Goal: Obtain resource: Obtain resource

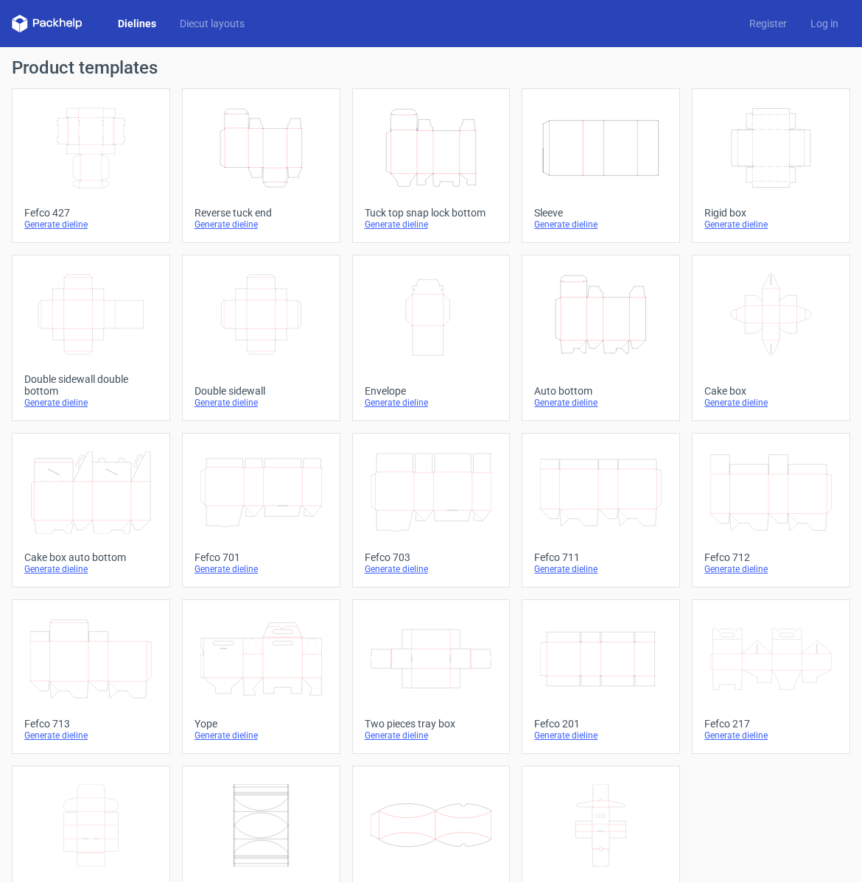
click at [71, 225] on div "Generate dieline" at bounding box center [90, 225] width 133 height 12
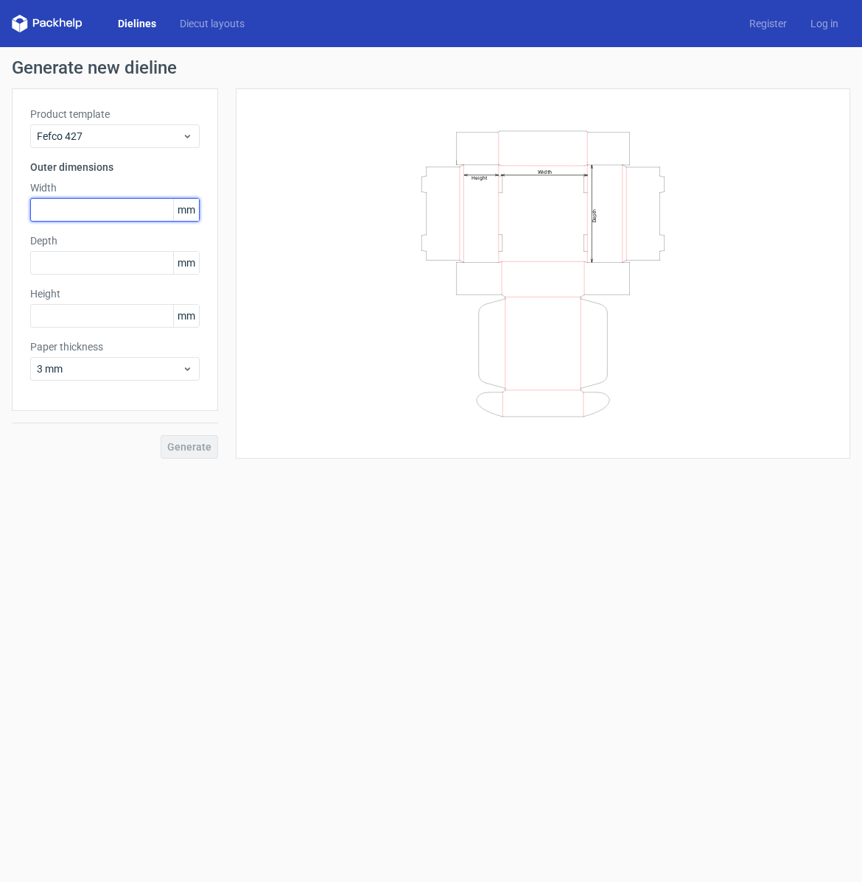
click at [55, 211] on input "text" at bounding box center [114, 210] width 169 height 24
type input "200"
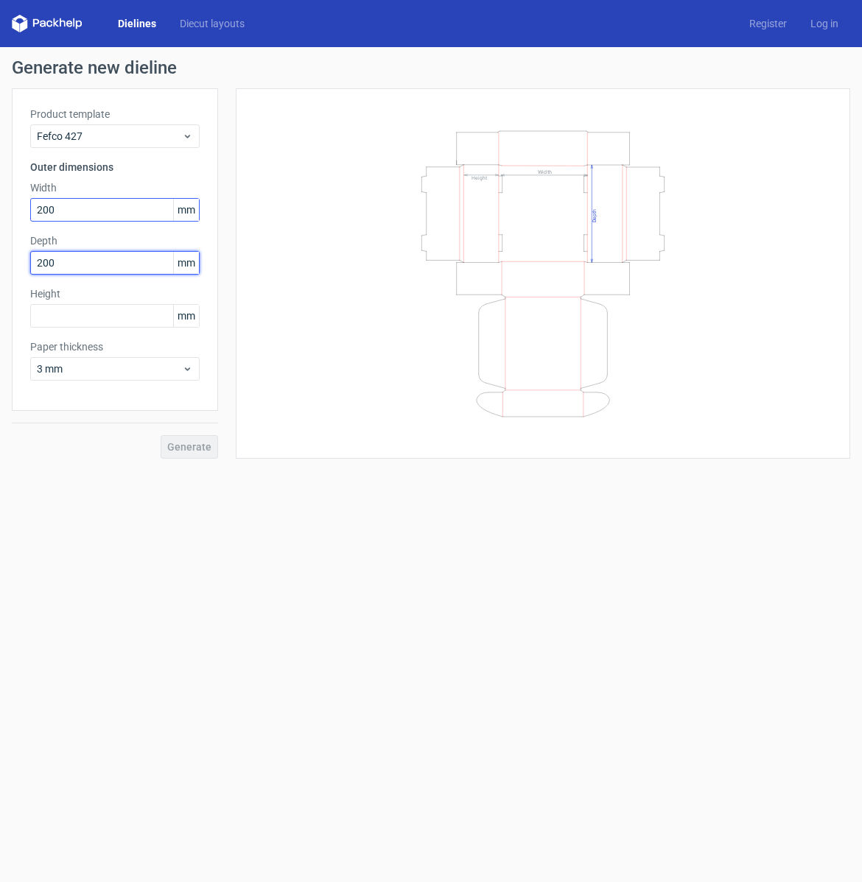
type input "200"
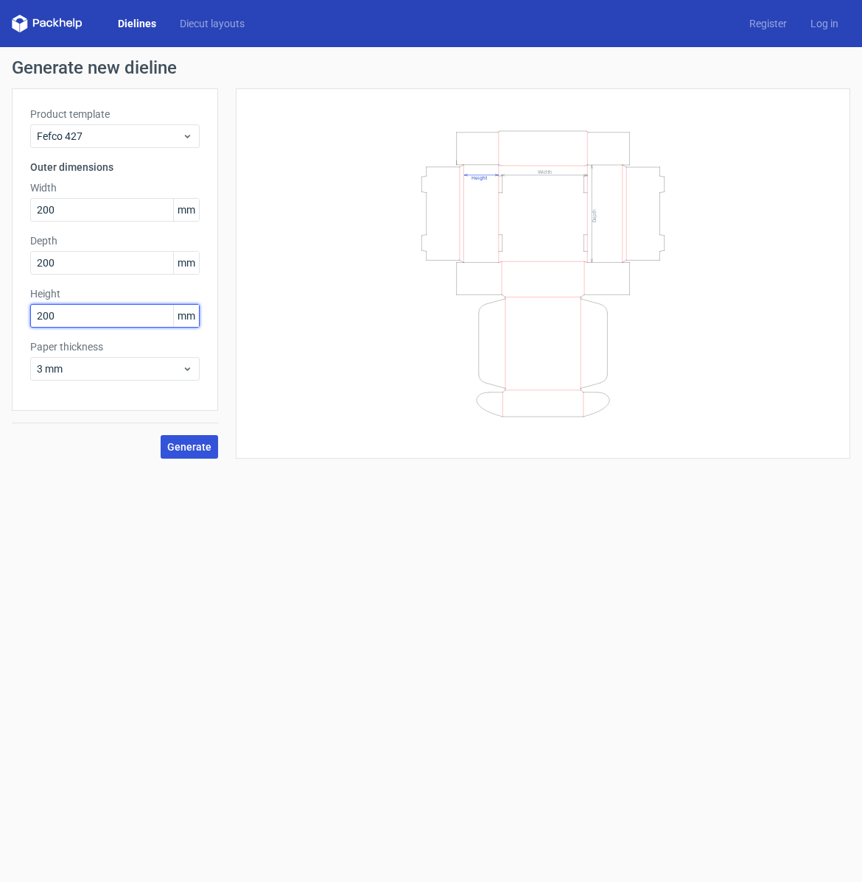
type input "200"
click at [191, 450] on span "Generate" at bounding box center [189, 447] width 44 height 10
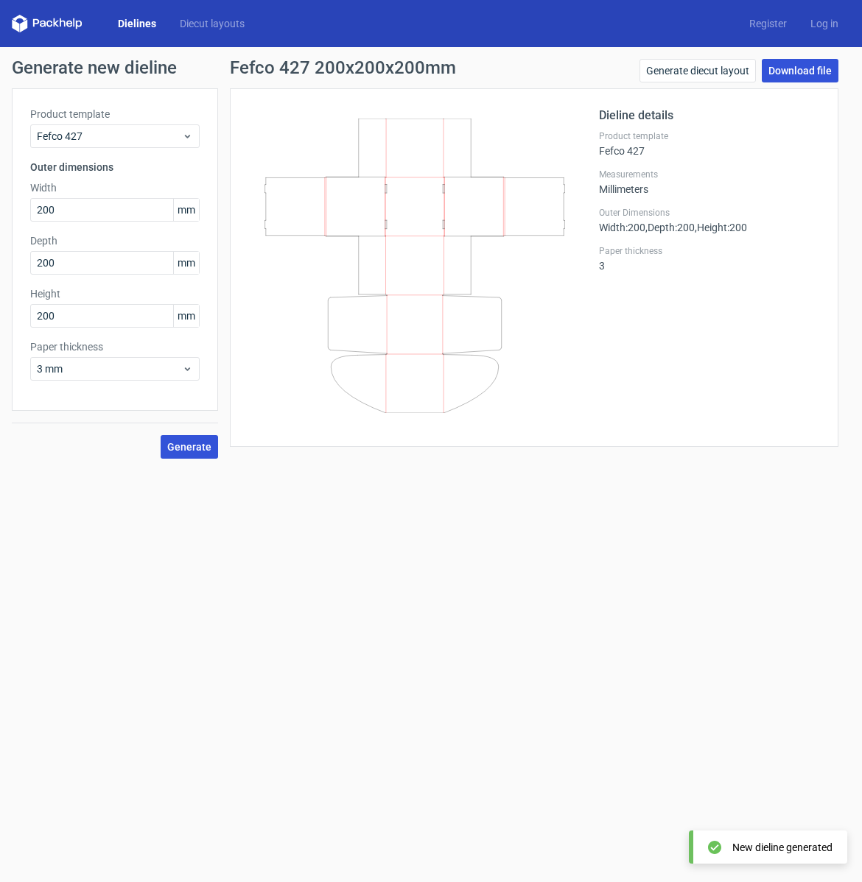
click at [785, 73] on link "Download file" at bounding box center [799, 71] width 77 height 24
click at [715, 63] on link "Generate diecut layout" at bounding box center [697, 71] width 116 height 24
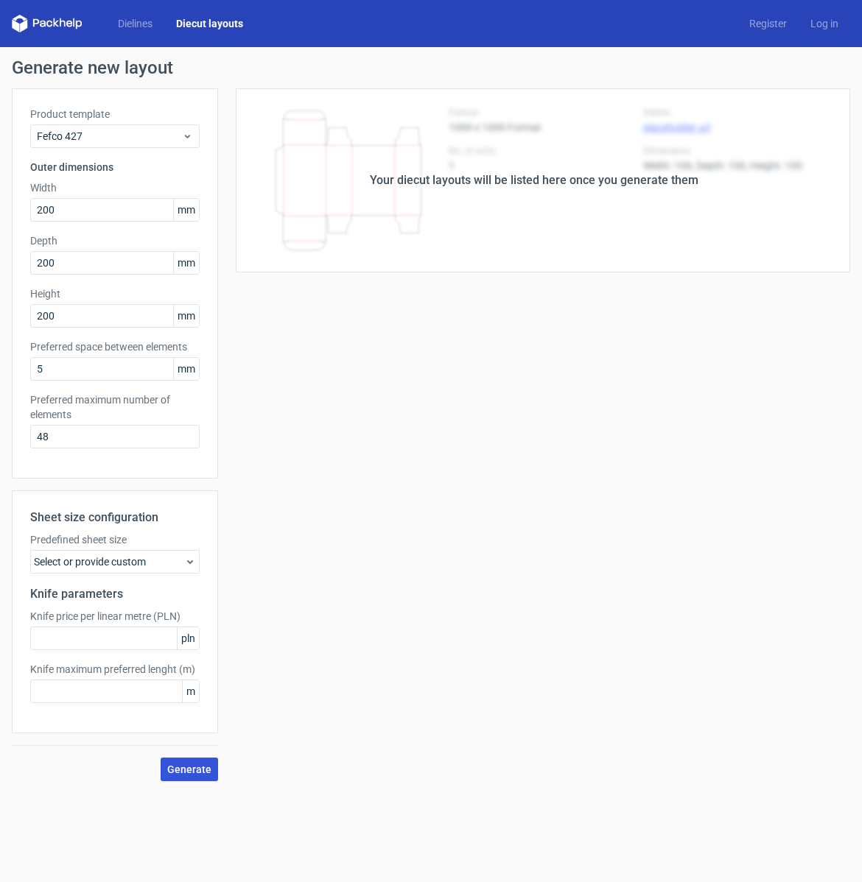
click at [172, 771] on span "Generate" at bounding box center [189, 769] width 44 height 10
click at [192, 565] on icon at bounding box center [190, 562] width 12 height 12
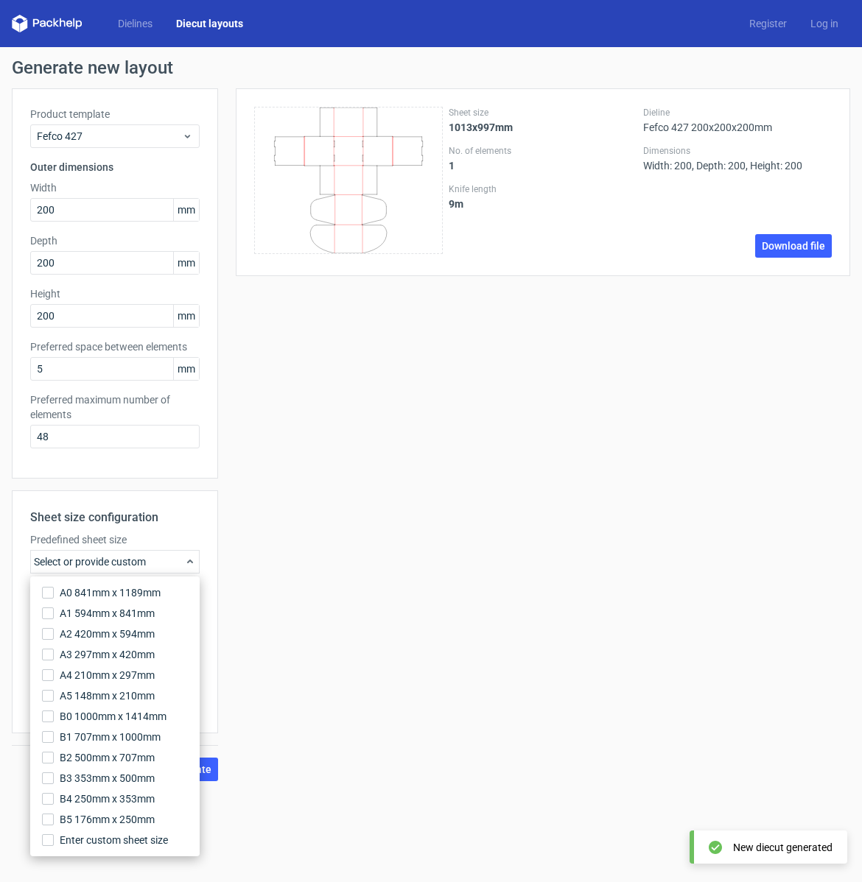
click at [452, 512] on div "Sheet size 1013x997mm No. of elements 1 Knife length 9 m Dieline Fefco 427 200x…" at bounding box center [534, 434] width 632 height 693
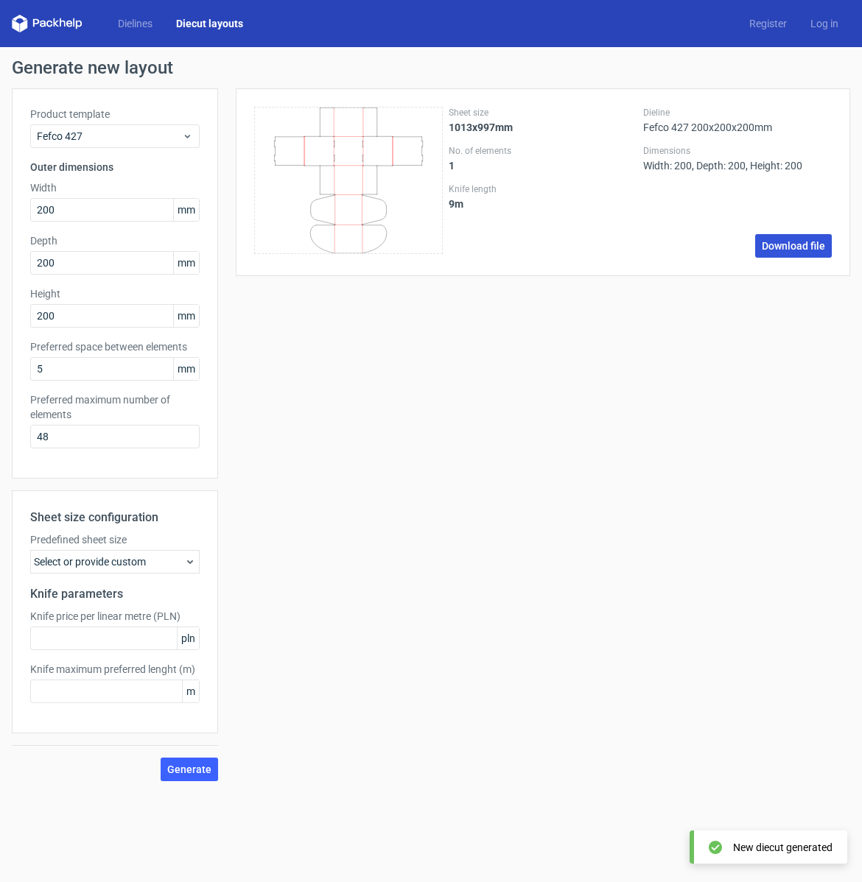
click at [806, 242] on link "Download file" at bounding box center [793, 246] width 77 height 24
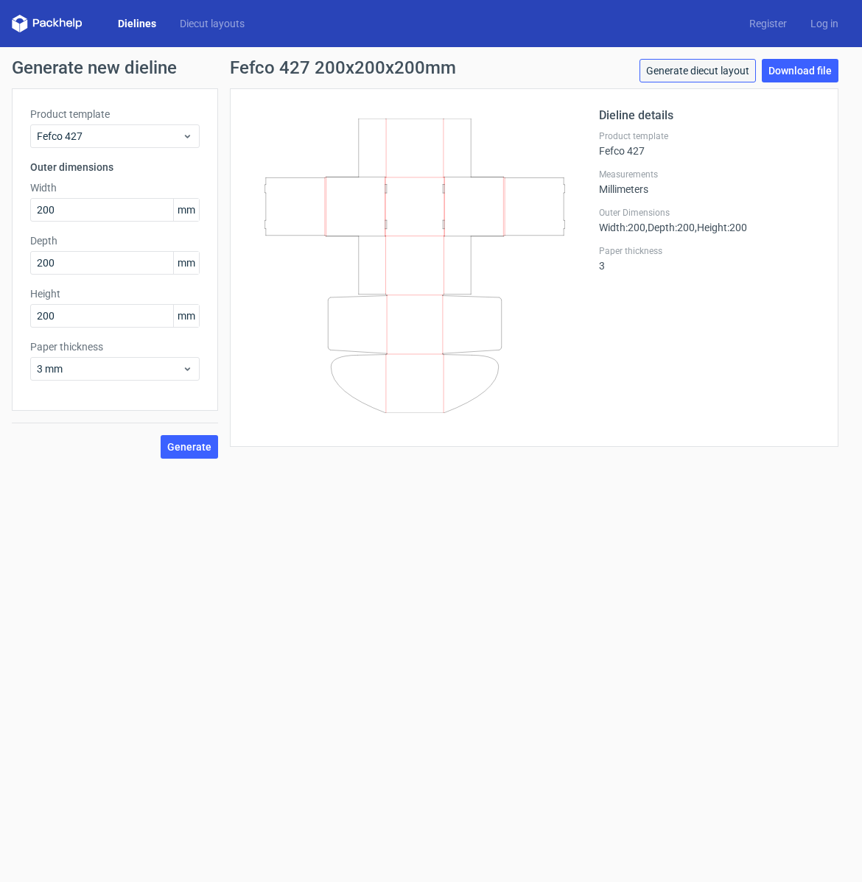
click at [684, 70] on link "Generate diecut layout" at bounding box center [697, 71] width 116 height 24
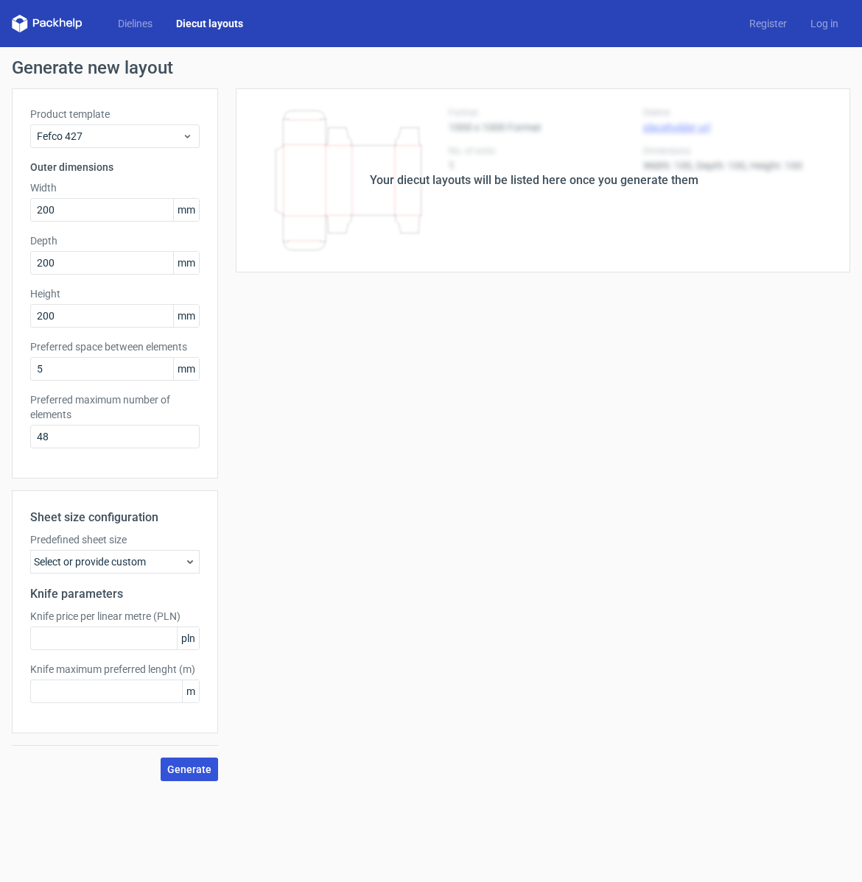
click at [175, 772] on span "Generate" at bounding box center [189, 769] width 44 height 10
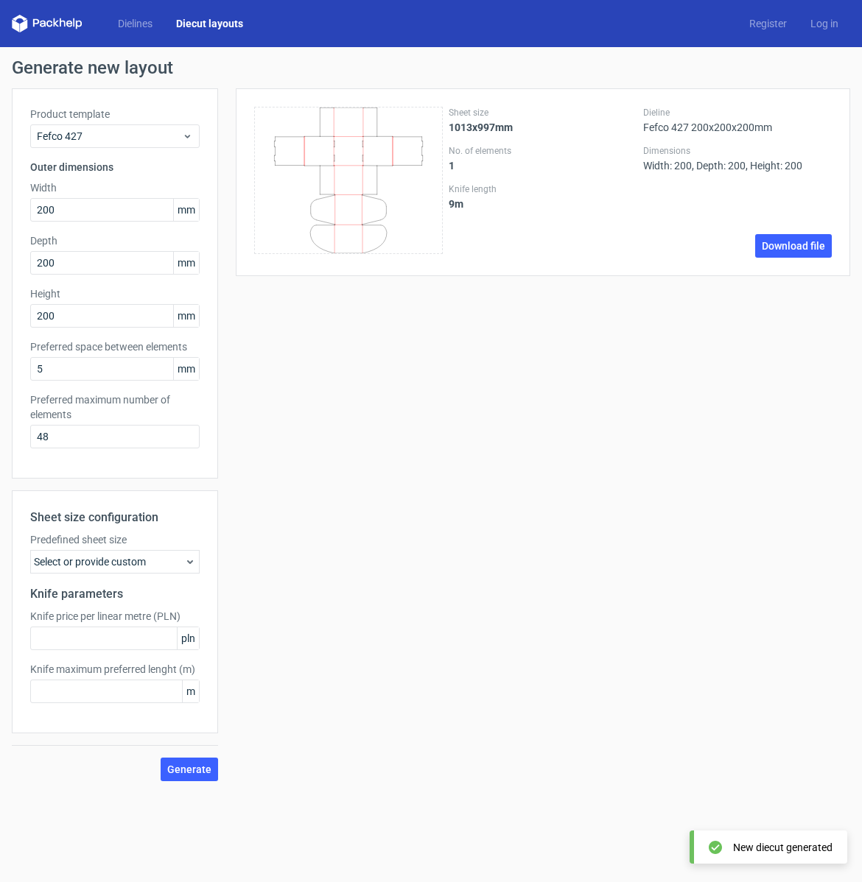
click at [352, 471] on div "Sheet size 1013x997mm No. of elements 1 Knife length 9 m Dieline Fefco 427 200x…" at bounding box center [534, 434] width 632 height 693
drag, startPoint x: 641, startPoint y: 435, endPoint x: 783, endPoint y: 356, distance: 162.9
click at [641, 434] on div "Sheet size 1013x997mm No. of elements 1 Knife length 9 m Dieline Fefco 427 200x…" at bounding box center [534, 434] width 632 height 693
click at [820, 247] on link "Download file" at bounding box center [793, 246] width 77 height 24
